Goal: Check status: Check status

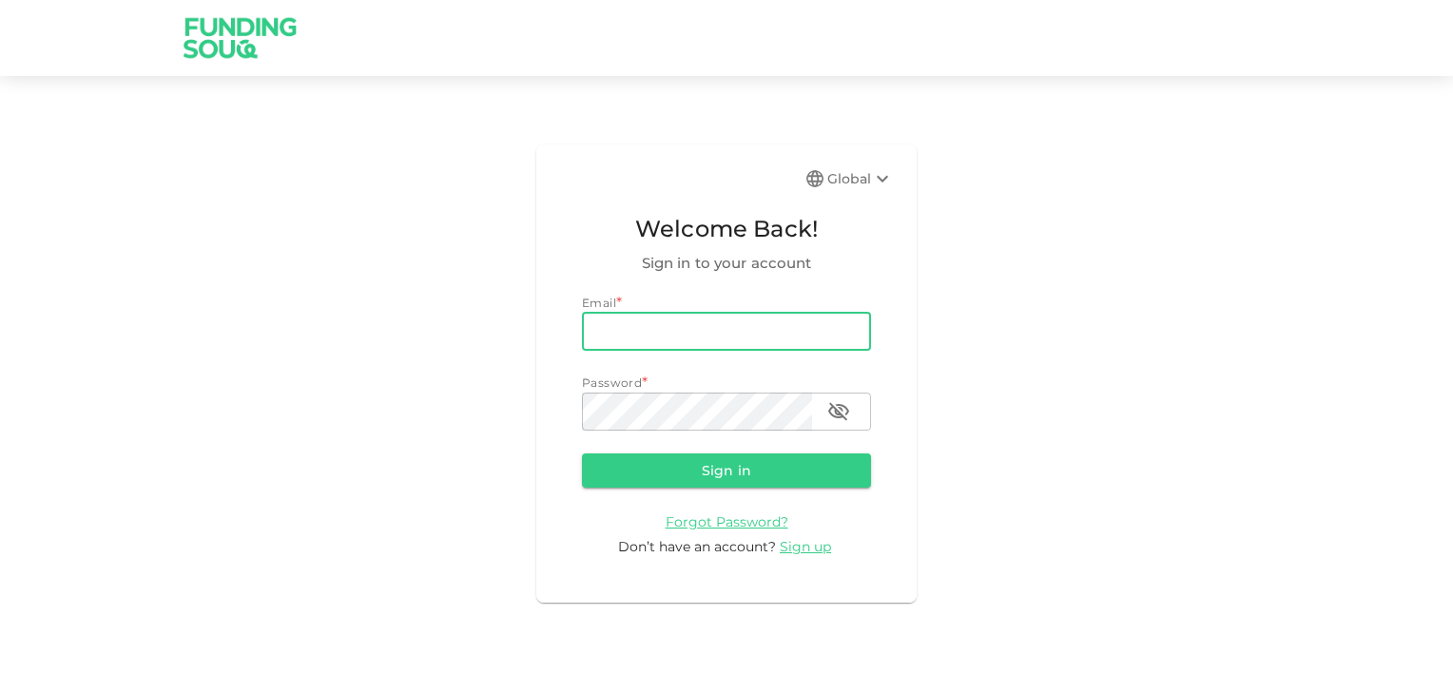
click at [797, 330] on input "email" at bounding box center [726, 332] width 289 height 38
type input "[EMAIL_ADDRESS][DOMAIN_NAME]"
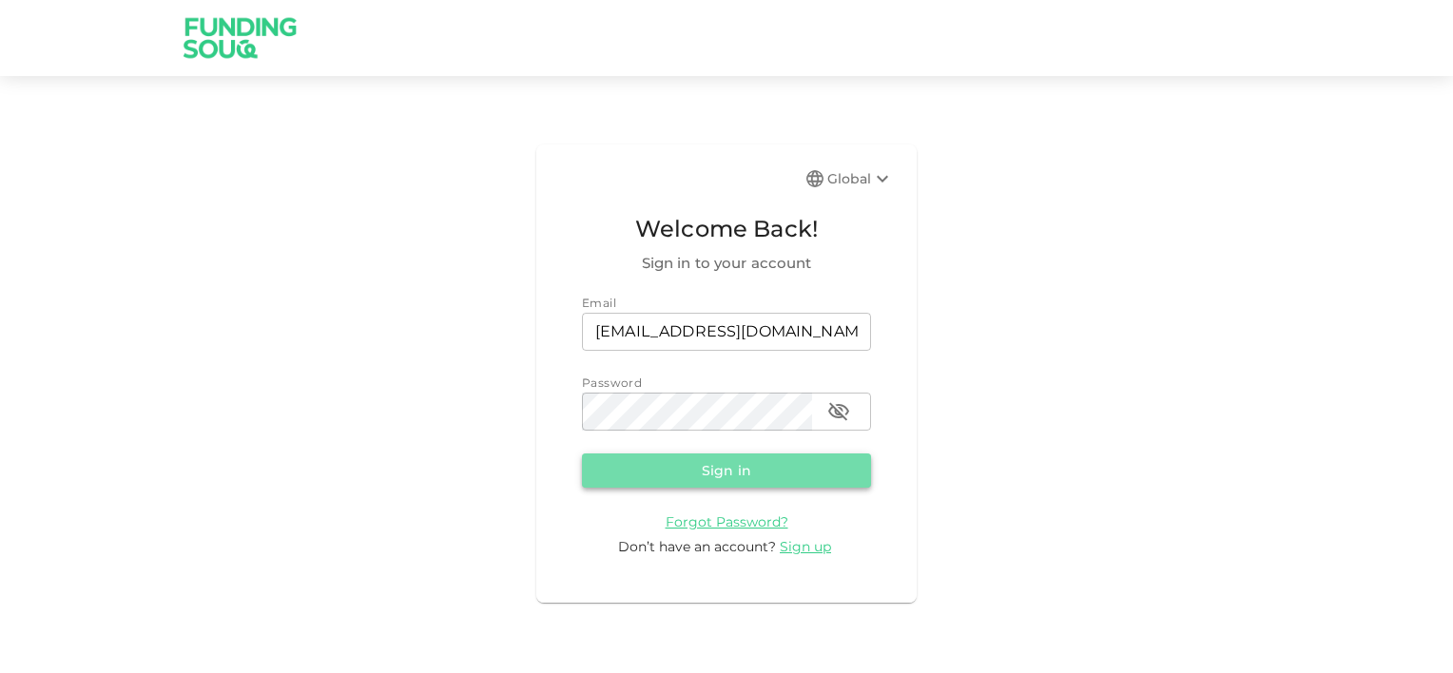
click at [730, 460] on button "Sign in" at bounding box center [726, 471] width 289 height 34
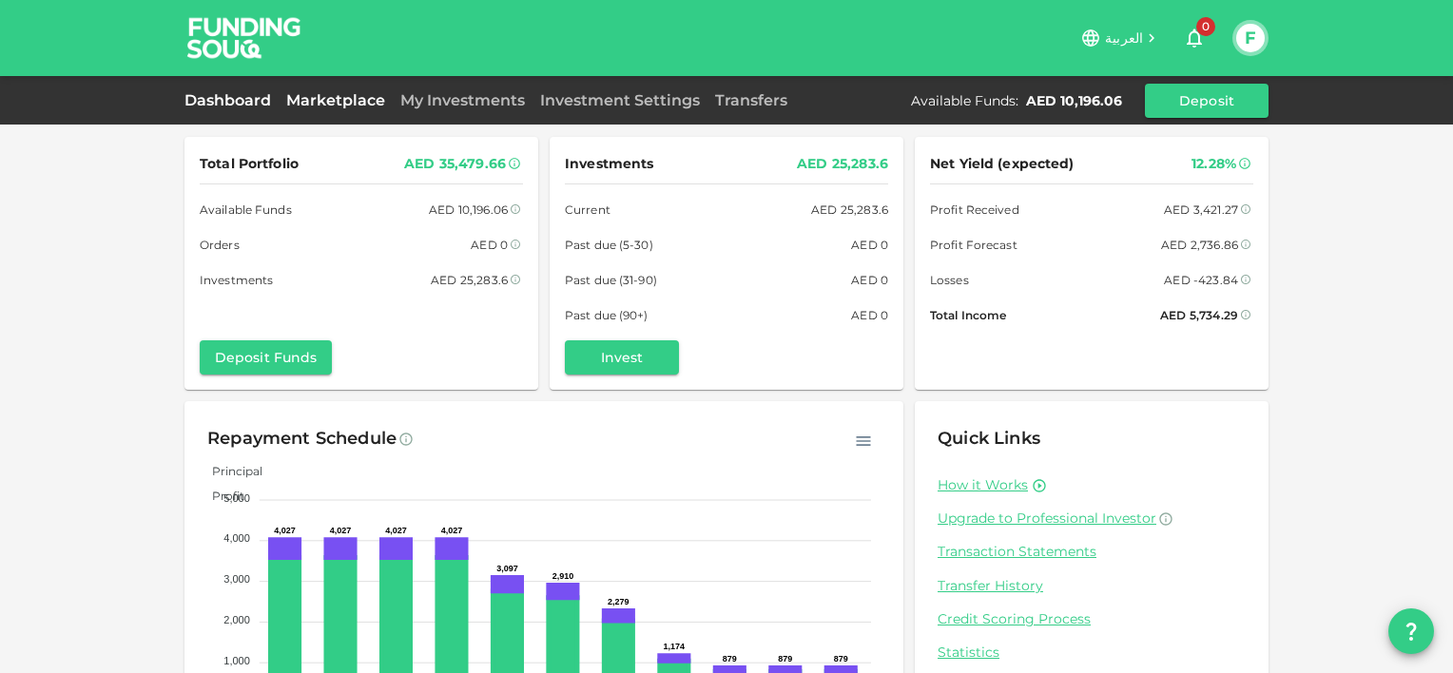
click at [354, 102] on link "Marketplace" at bounding box center [336, 100] width 114 height 18
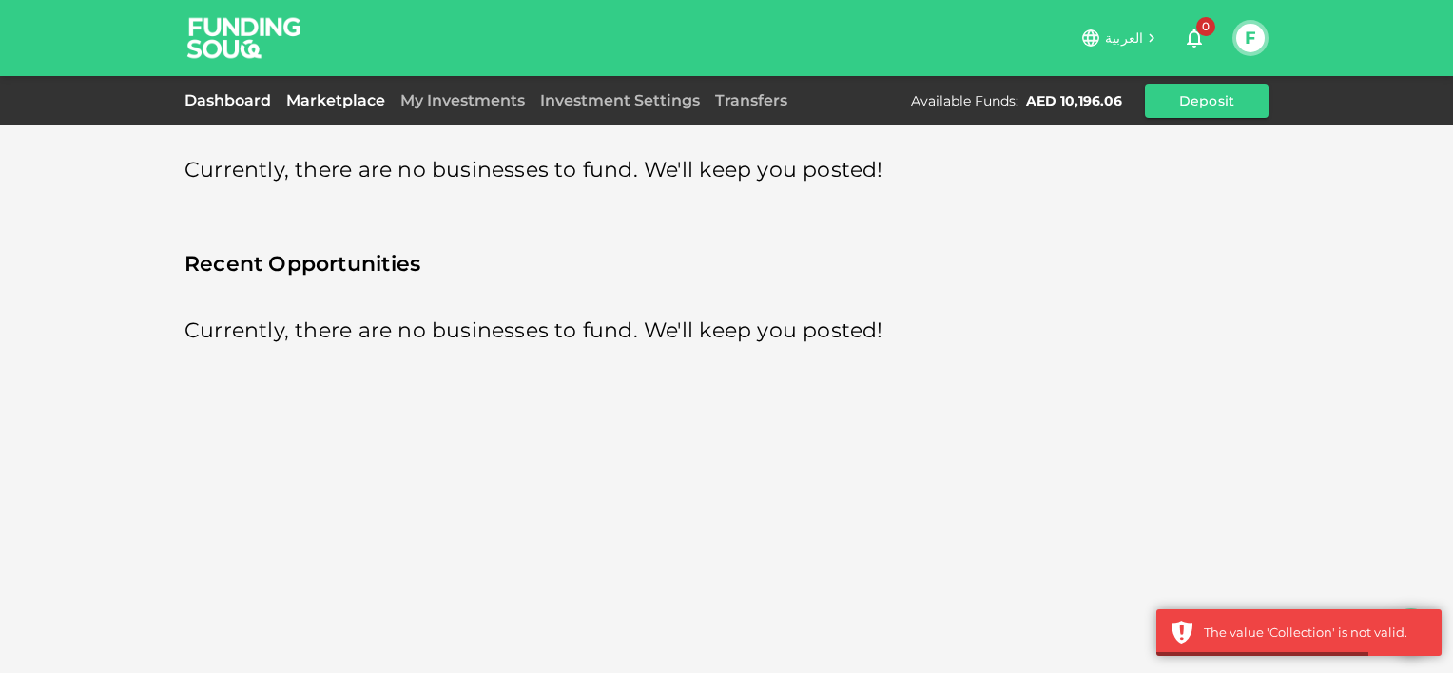
click at [223, 106] on link "Dashboard" at bounding box center [232, 100] width 94 height 18
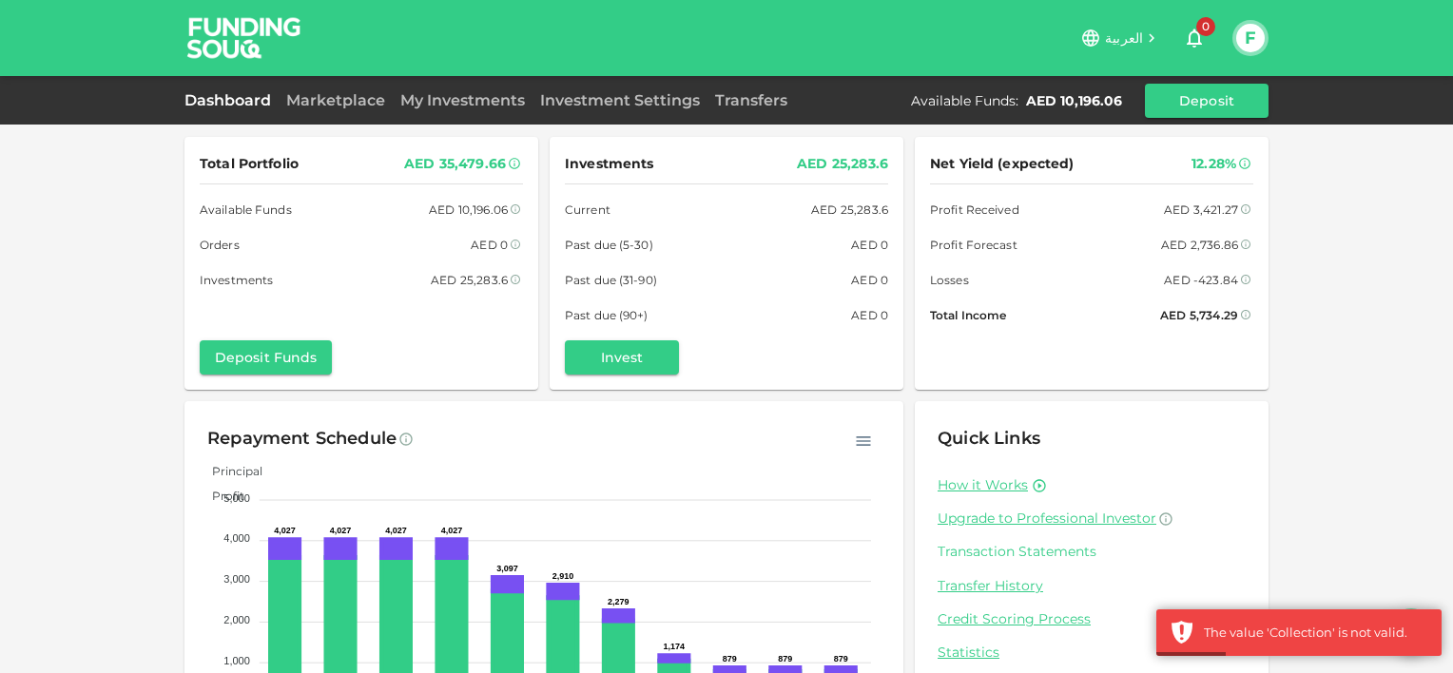
click at [1011, 552] on link "Transaction Statements" at bounding box center [1092, 552] width 308 height 18
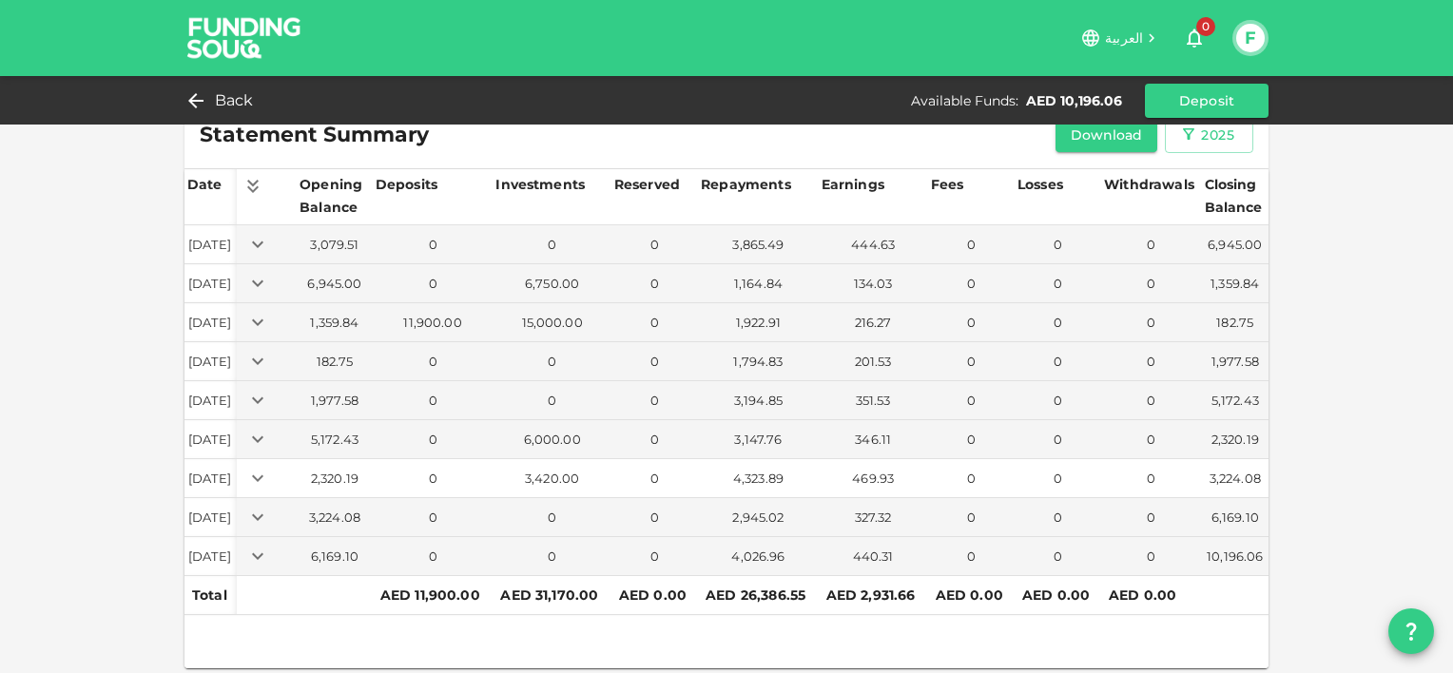
scroll to position [38, 0]
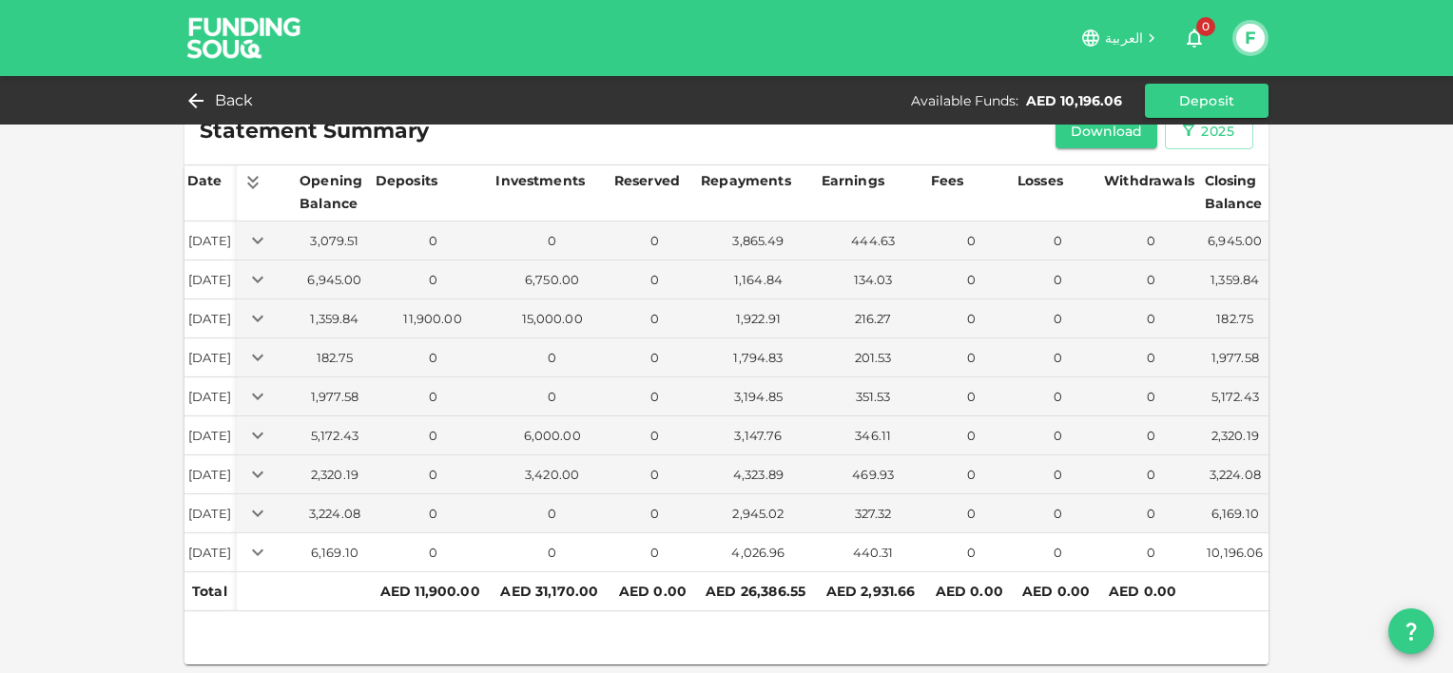
click at [269, 552] on icon "Expand" at bounding box center [257, 552] width 23 height 23
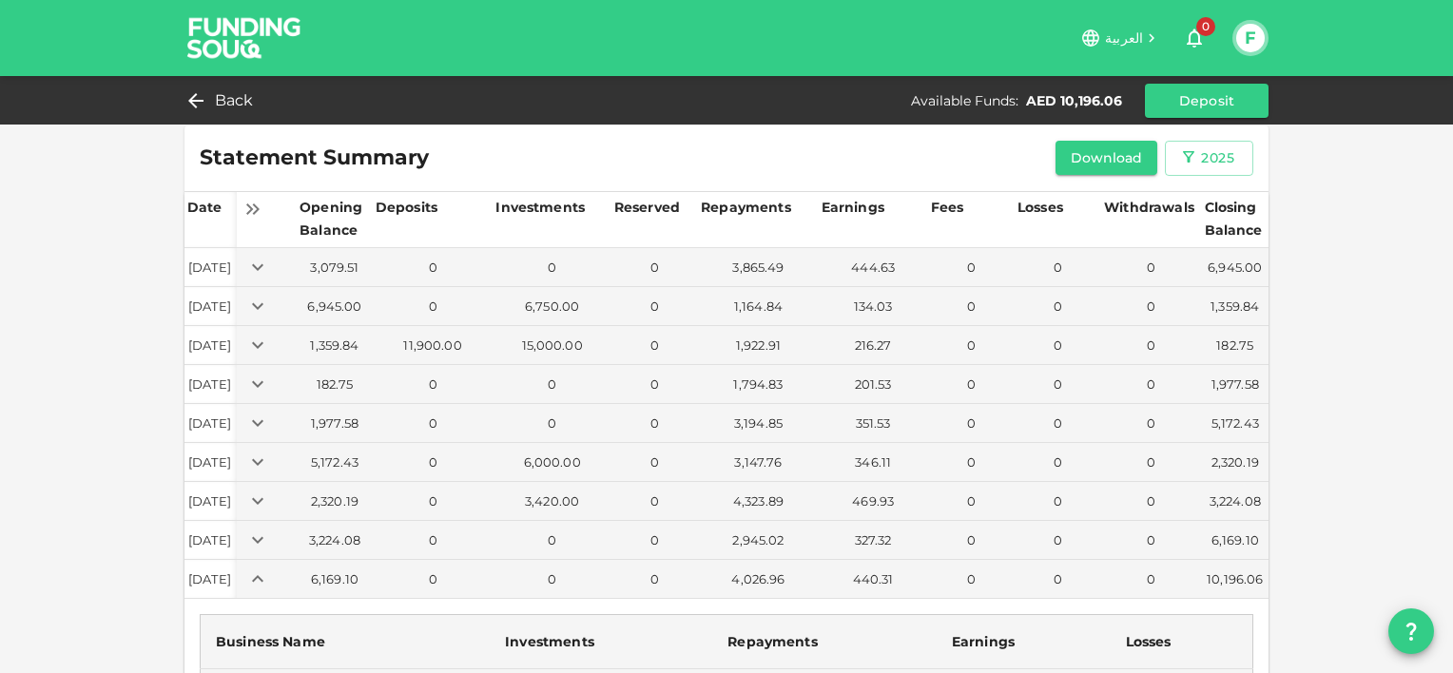
scroll to position [0, 0]
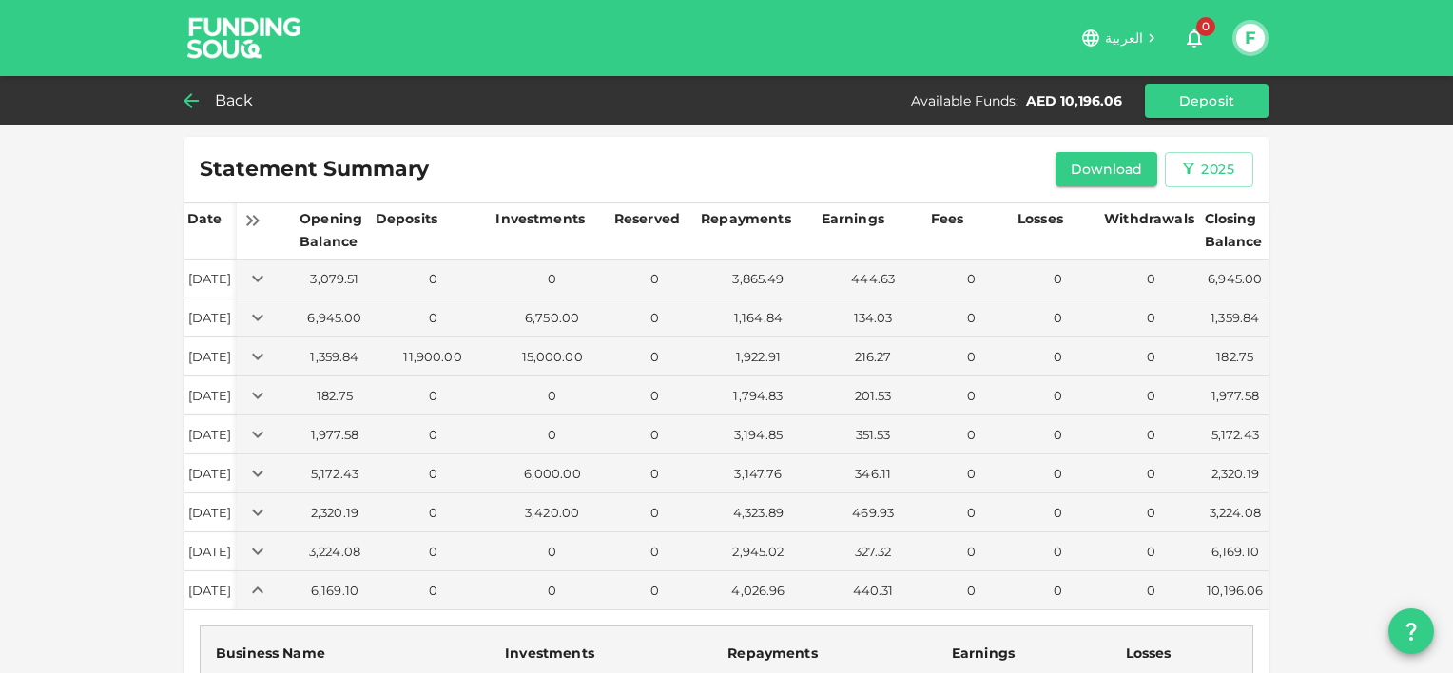
click at [228, 109] on span "Back" at bounding box center [234, 100] width 39 height 27
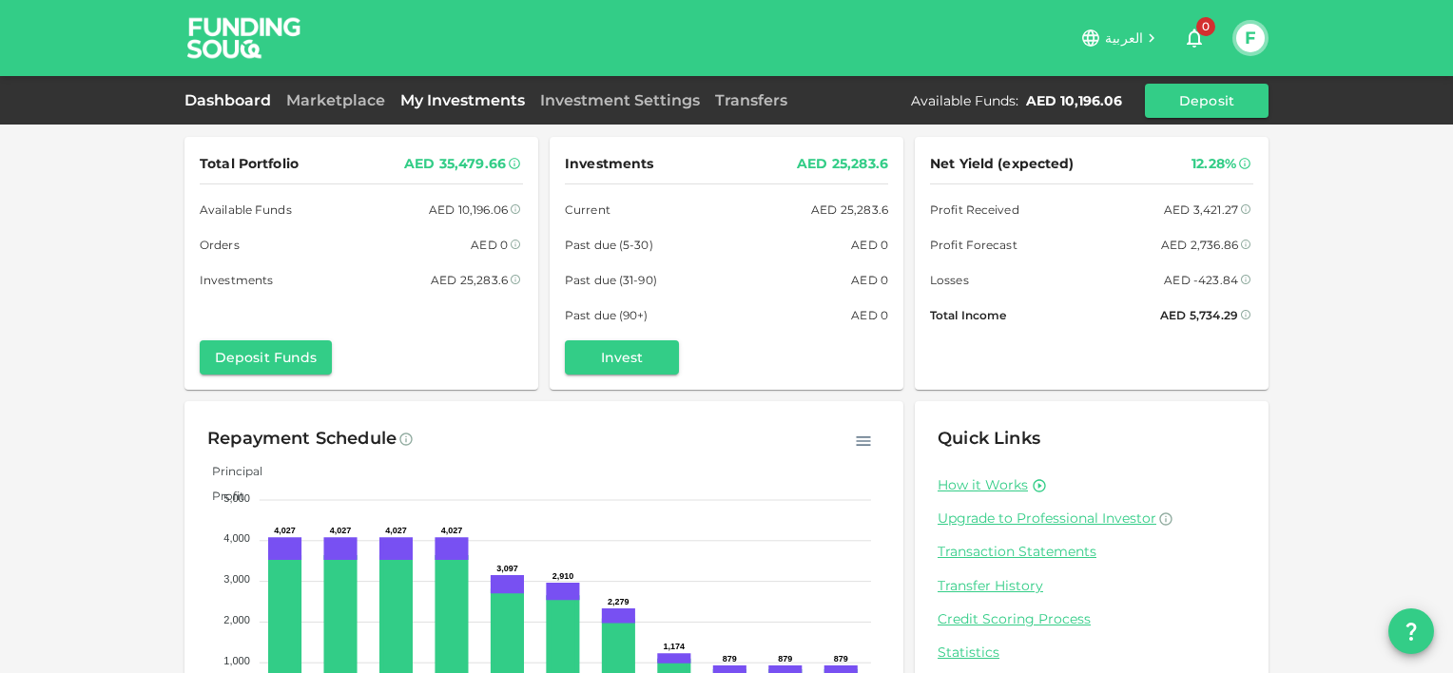
click at [463, 103] on link "My Investments" at bounding box center [463, 100] width 140 height 18
